Goal: Find specific page/section: Find specific page/section

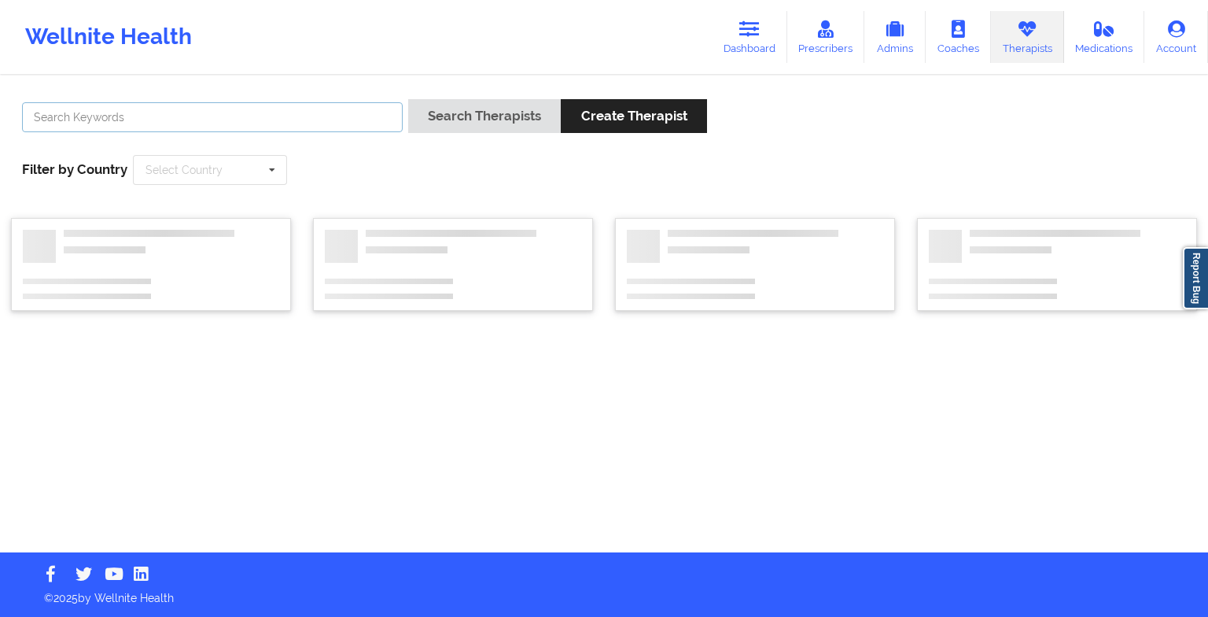
click at [241, 130] on input "text" at bounding box center [212, 117] width 381 height 30
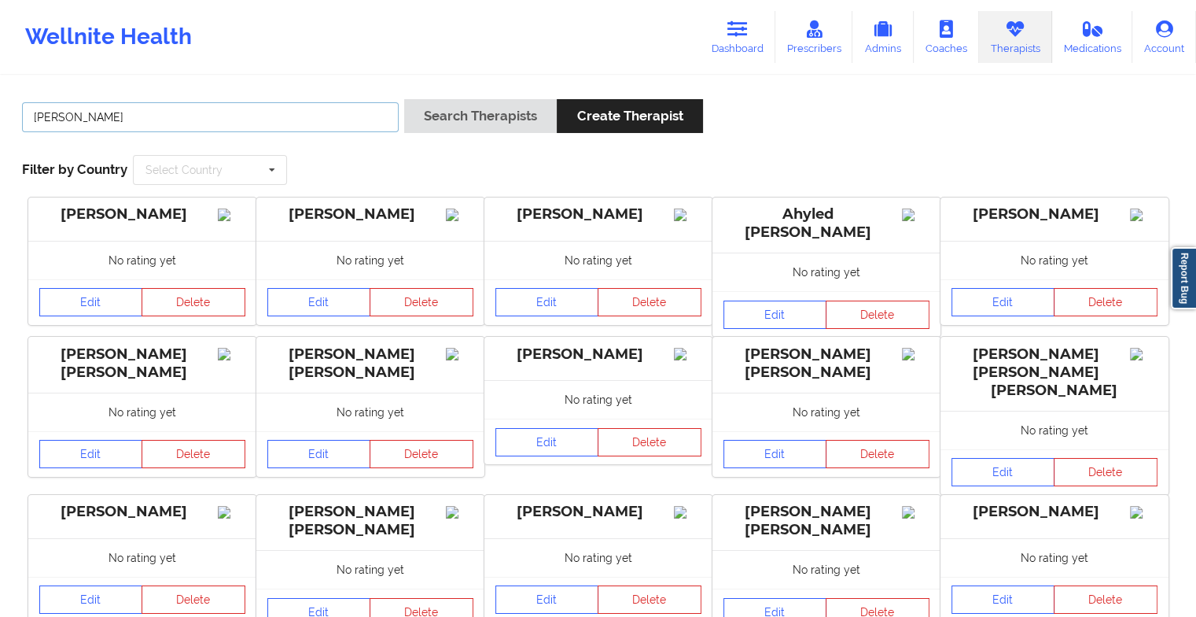
type input "[PERSON_NAME]"
click at [404, 99] on button "Search Therapists" at bounding box center [480, 116] width 153 height 34
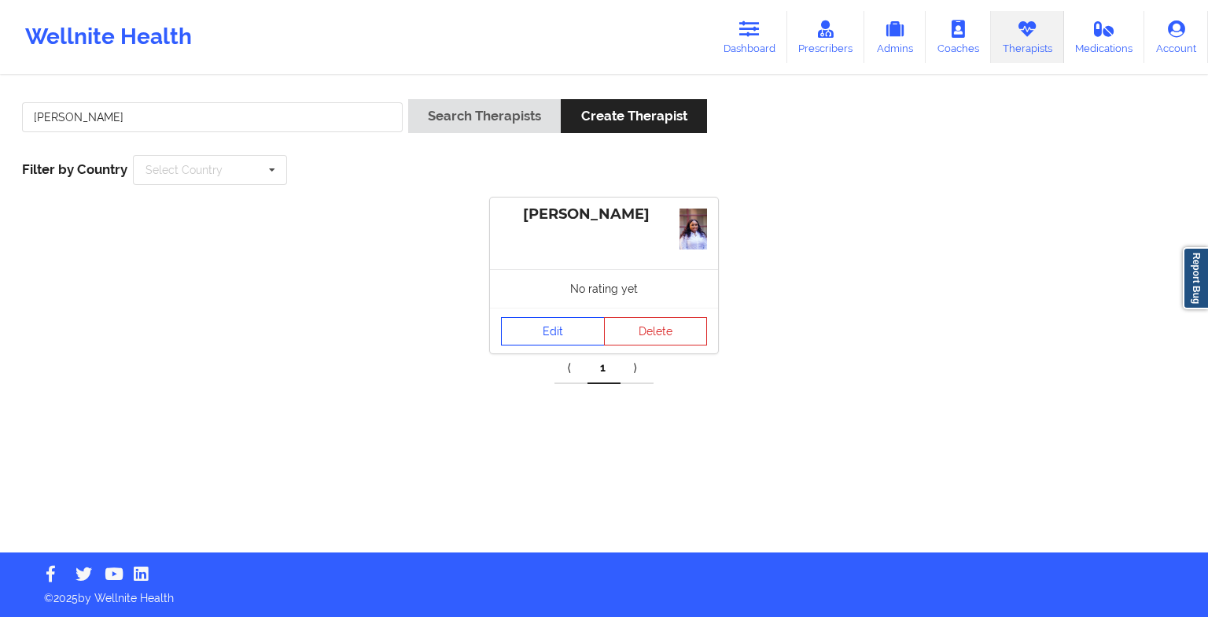
click at [536, 343] on link "Edit" at bounding box center [553, 331] width 104 height 28
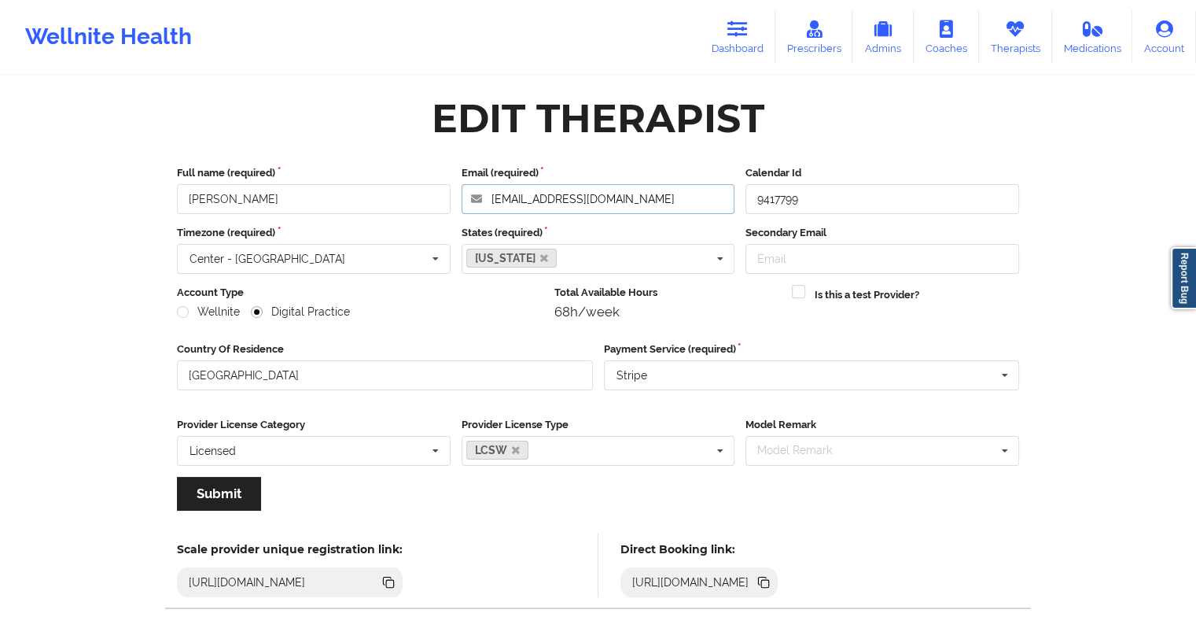
drag, startPoint x: 670, startPoint y: 186, endPoint x: 481, endPoint y: 189, distance: 189.6
click at [481, 189] on input "[EMAIL_ADDRESS][DOMAIN_NAME]" at bounding box center [599, 199] width 274 height 30
click at [740, 22] on icon at bounding box center [737, 28] width 20 height 17
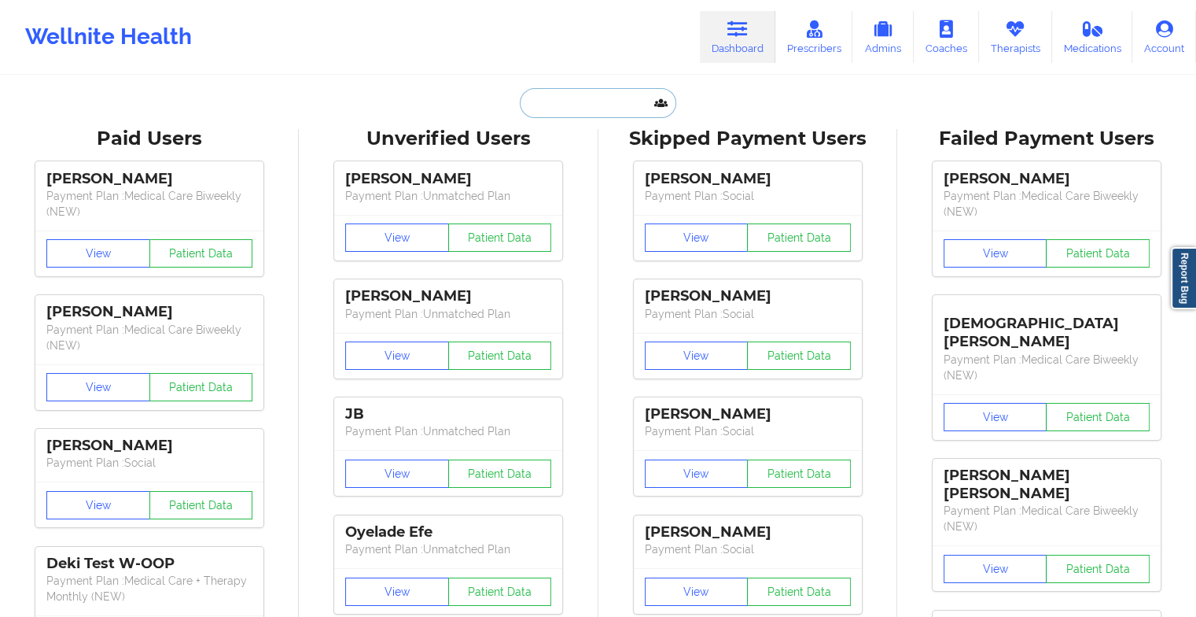
click at [614, 101] on input "text" at bounding box center [598, 103] width 156 height 30
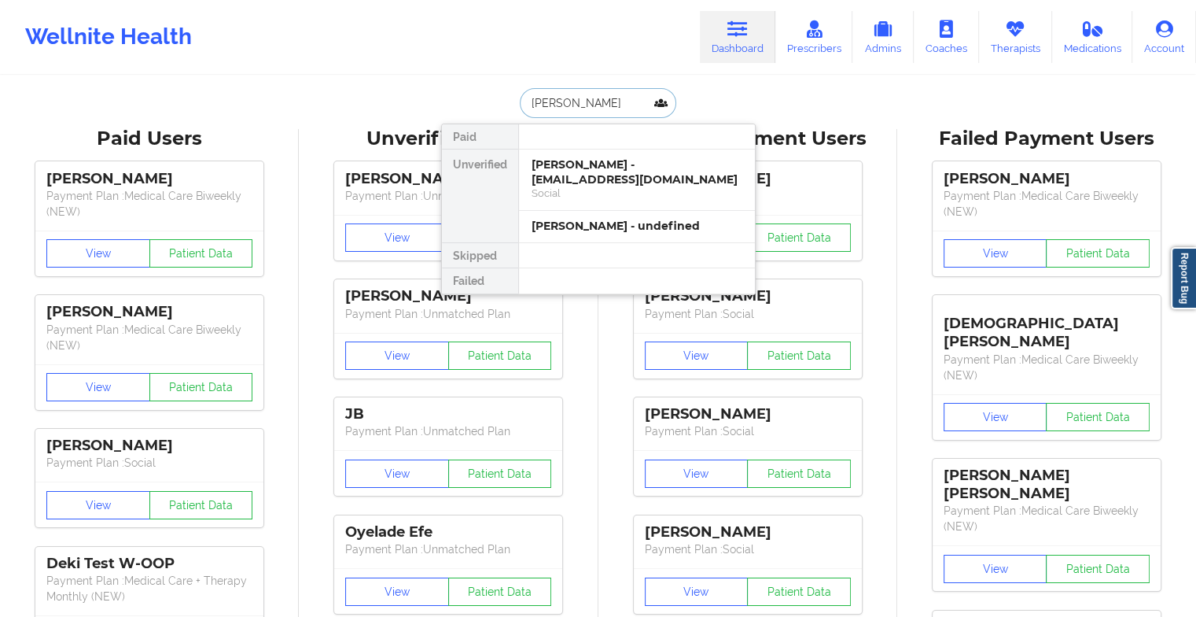
type input "[PERSON_NAME]"
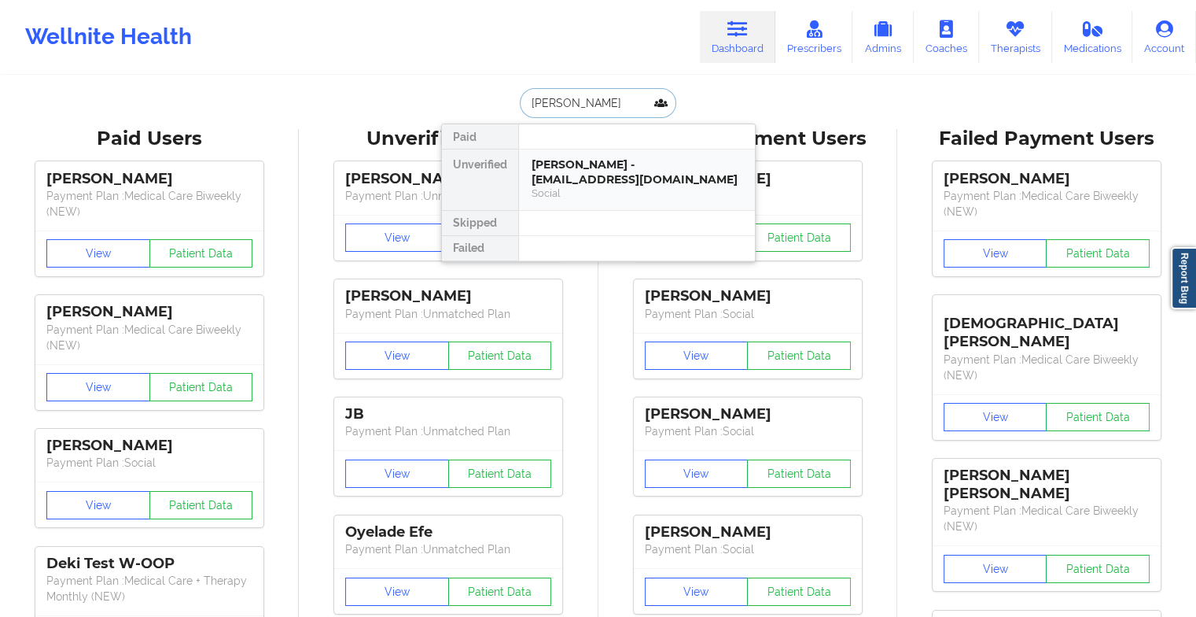
click at [610, 172] on div "[PERSON_NAME] - [EMAIL_ADDRESS][DOMAIN_NAME]" at bounding box center [637, 171] width 211 height 29
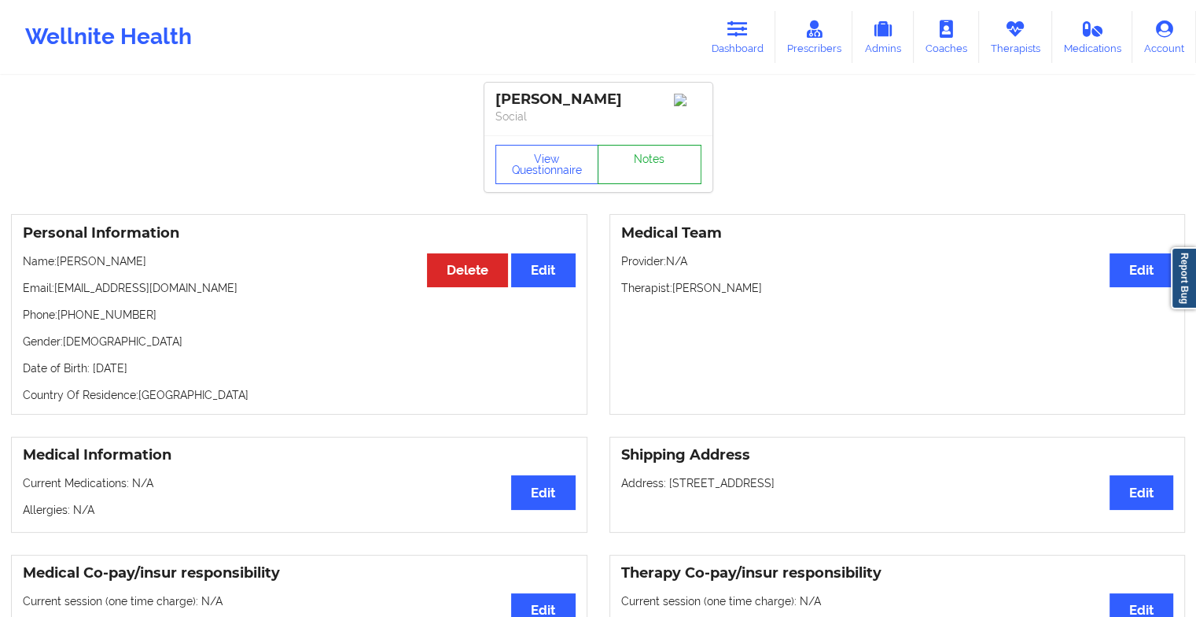
click at [626, 158] on link "Notes" at bounding box center [650, 164] width 104 height 39
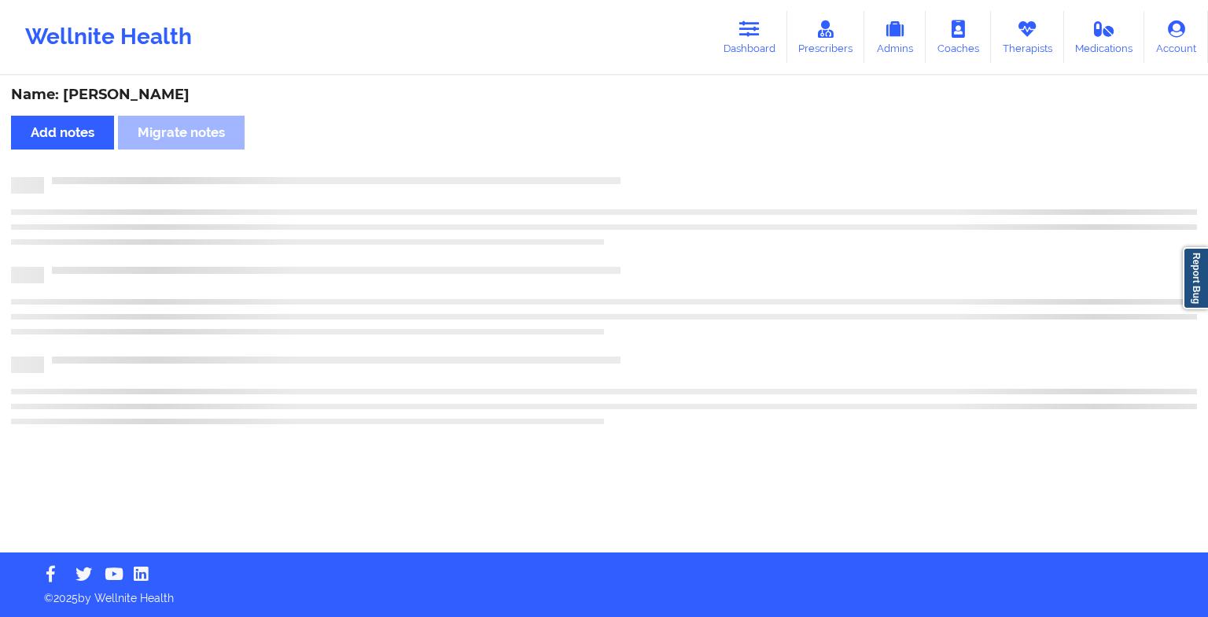
click at [626, 158] on div "Name: [PERSON_NAME] Mera Add notes Migrate notes" at bounding box center [604, 314] width 1208 height 475
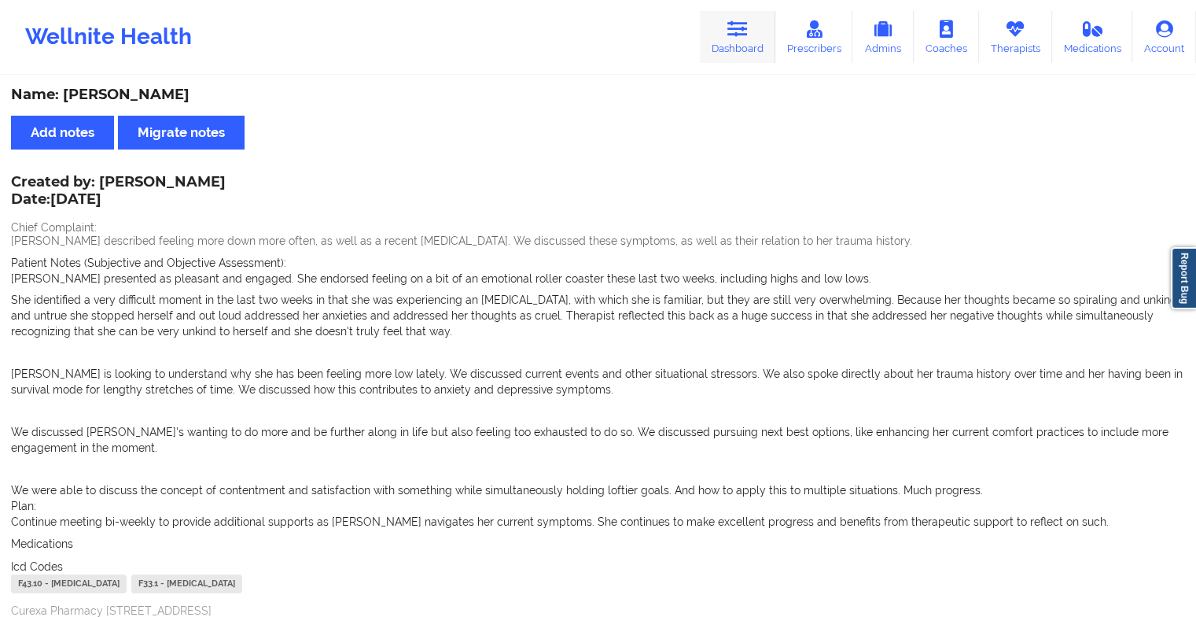
click at [733, 22] on icon at bounding box center [737, 28] width 20 height 17
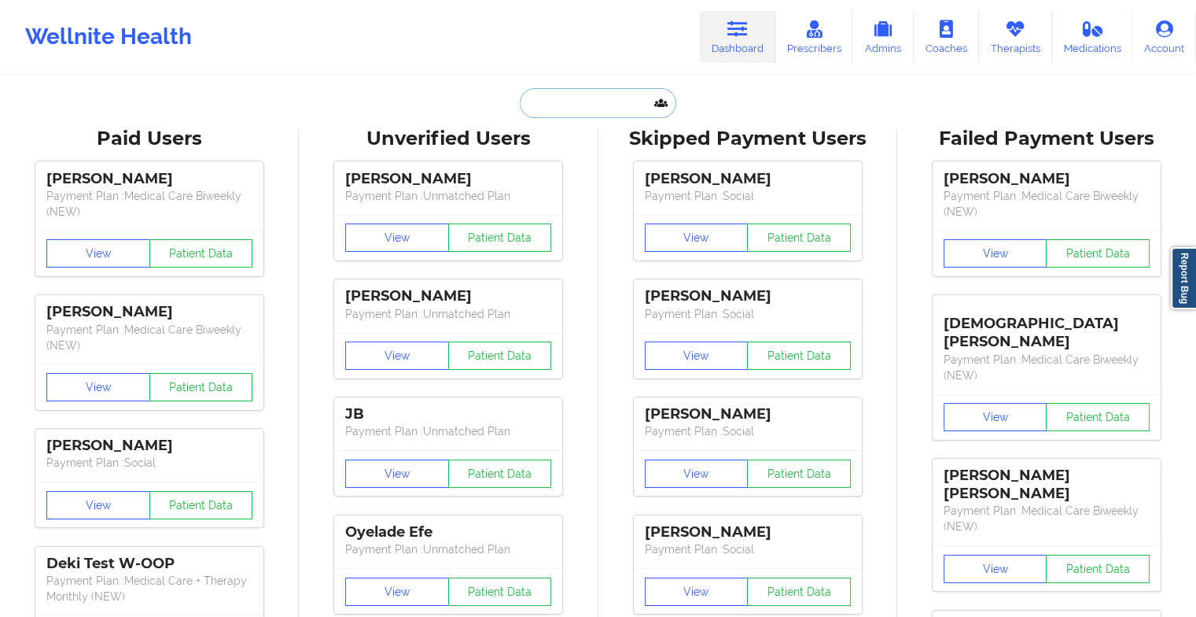
click at [551, 105] on input "text" at bounding box center [598, 103] width 156 height 30
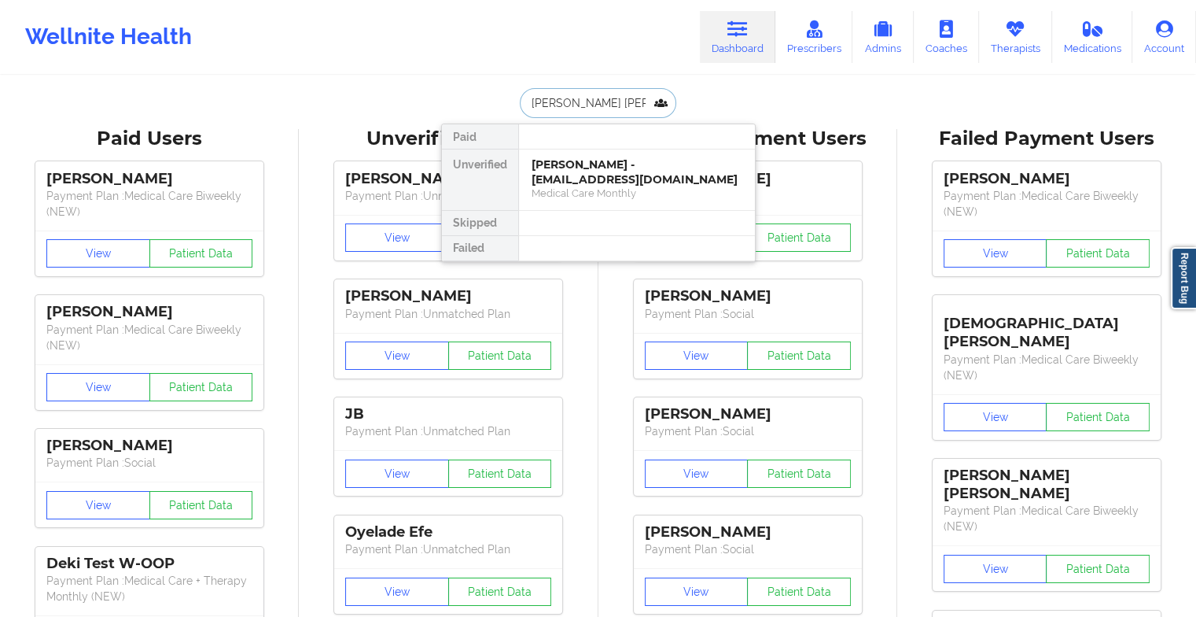
type input "[PERSON_NAME]"
click at [715, 164] on div "[PERSON_NAME] - [EMAIL_ADDRESS][DOMAIN_NAME]" at bounding box center [637, 171] width 211 height 29
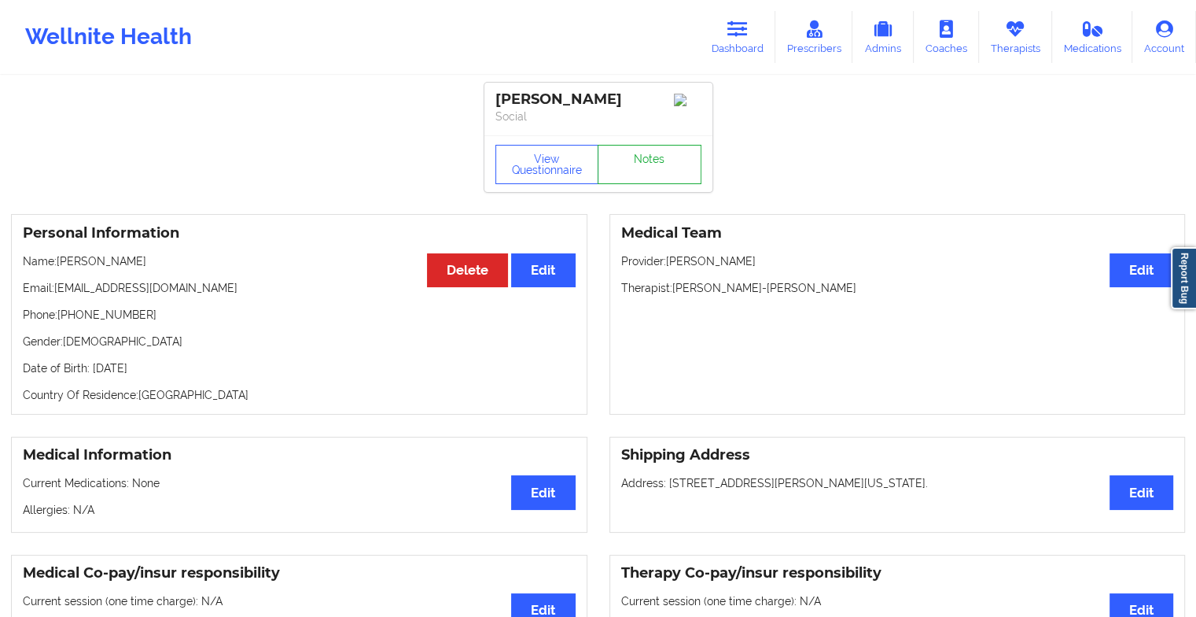
drag, startPoint x: 651, startPoint y: 145, endPoint x: 648, endPoint y: 163, distance: 18.4
click at [648, 163] on div "View Questionnaire Notes" at bounding box center [598, 163] width 228 height 57
click at [648, 163] on link "Notes" at bounding box center [650, 164] width 104 height 39
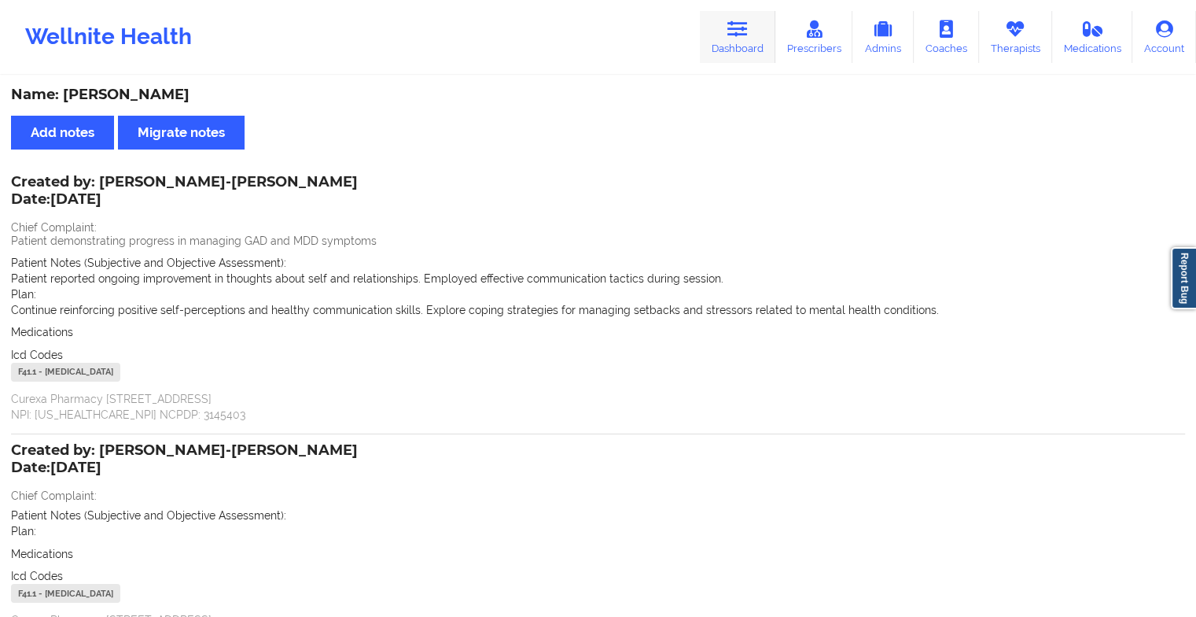
click at [736, 41] on link "Dashboard" at bounding box center [738, 37] width 76 height 52
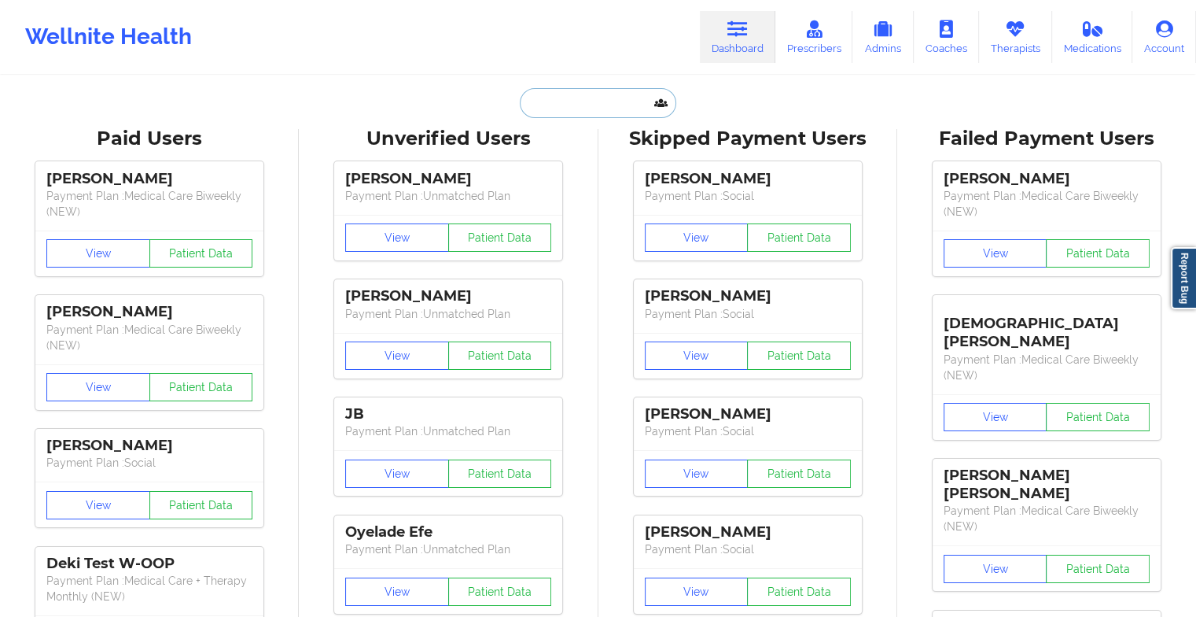
click at [586, 107] on input "text" at bounding box center [598, 103] width 156 height 30
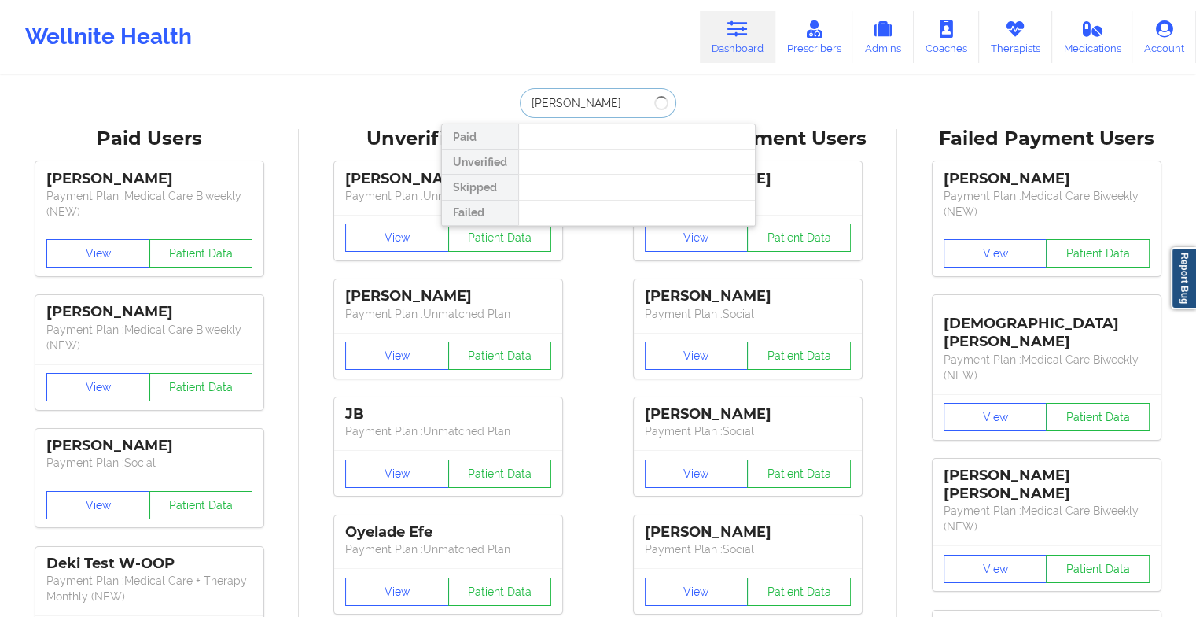
type input "[PERSON_NAME]"
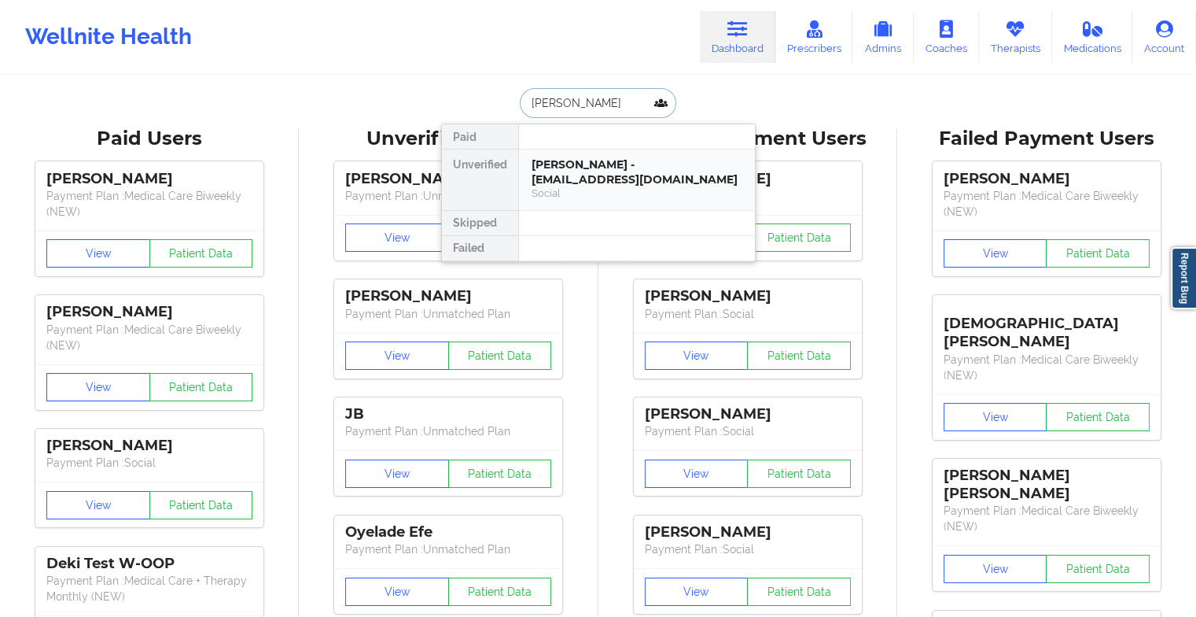
click at [630, 177] on div "[PERSON_NAME] - [EMAIL_ADDRESS][DOMAIN_NAME]" at bounding box center [637, 171] width 211 height 29
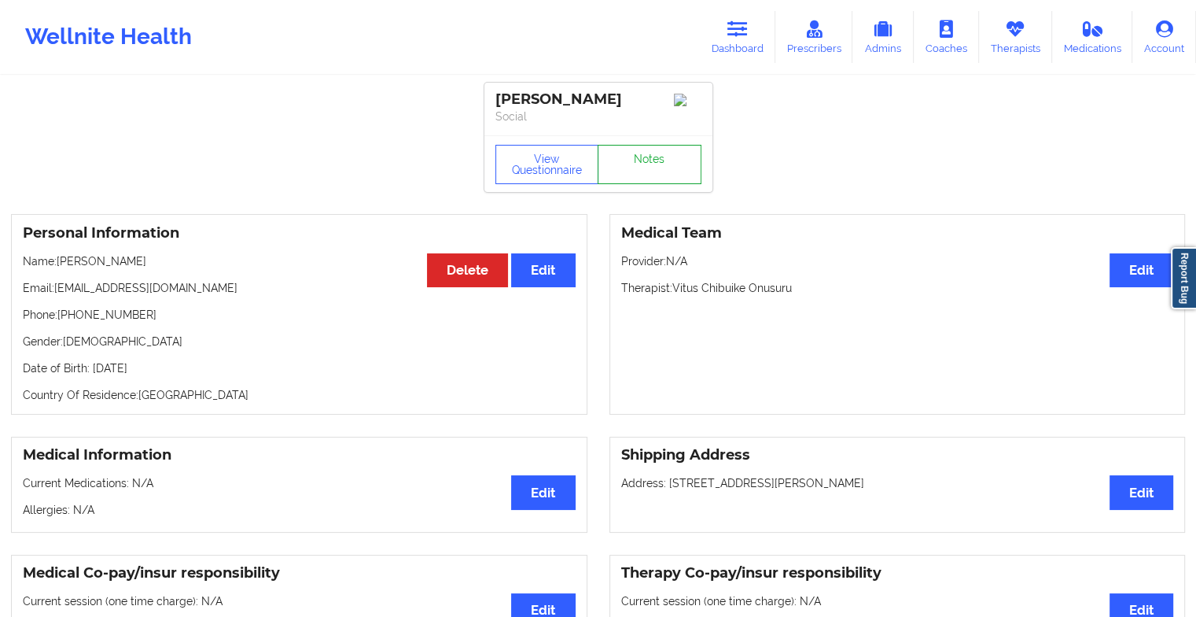
click at [659, 168] on link "Notes" at bounding box center [650, 164] width 104 height 39
